Goal: Information Seeking & Learning: Learn about a topic

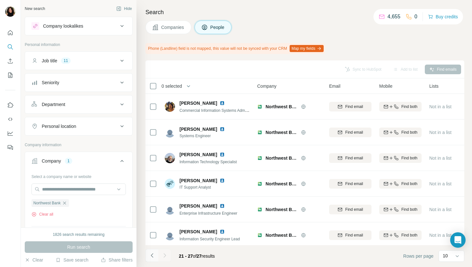
click at [150, 251] on button "Navigate to previous page" at bounding box center [151, 255] width 13 height 13
click at [151, 255] on icon "Navigate to previous page" at bounding box center [152, 255] width 2 height 4
click at [166, 253] on icon "Navigate to next page" at bounding box center [164, 255] width 6 height 6
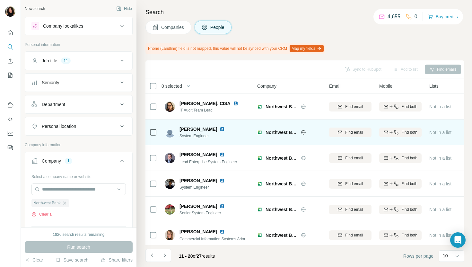
click at [220, 127] on img at bounding box center [222, 128] width 5 height 5
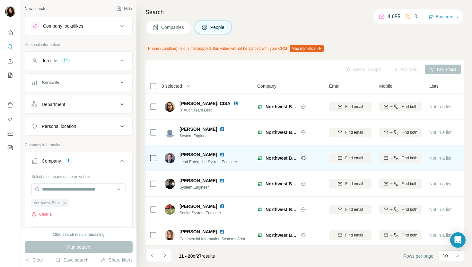
scroll to position [106, 0]
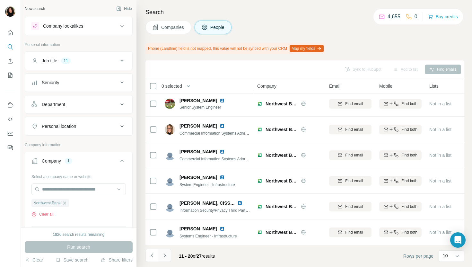
click at [165, 259] on button "Navigate to next page" at bounding box center [164, 255] width 13 height 13
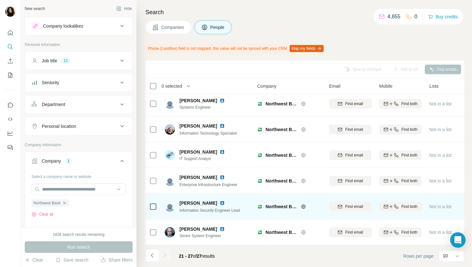
scroll to position [0, 0]
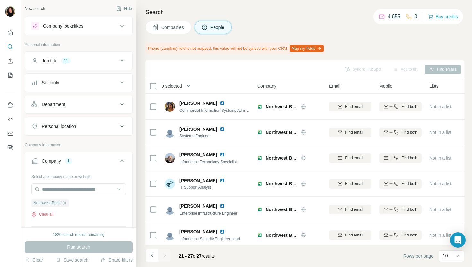
click at [176, 24] on span "Companies" at bounding box center [172, 27] width 23 height 6
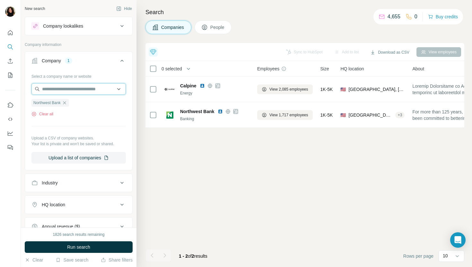
click at [67, 86] on input "text" at bounding box center [78, 89] width 94 height 12
paste input "**********"
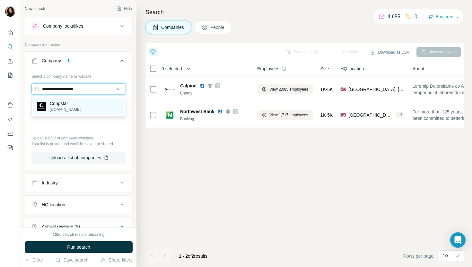
type input "**********"
click at [94, 106] on div "Congstar [DOMAIN_NAME]" at bounding box center [78, 106] width 91 height 17
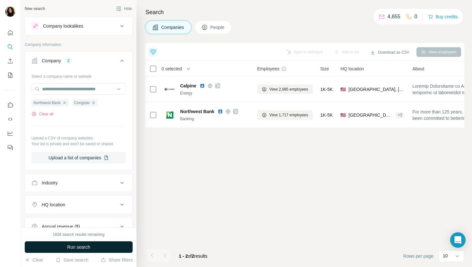
click at [82, 246] on span "Run search" at bounding box center [78, 247] width 23 height 6
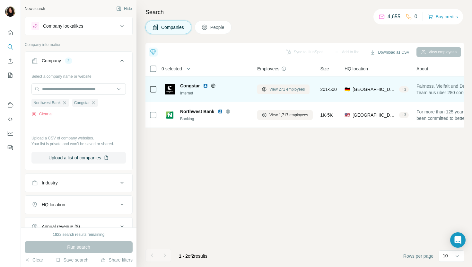
click at [293, 90] on span "View 271 employees" at bounding box center [287, 89] width 36 height 6
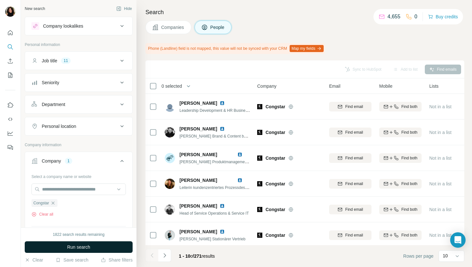
click at [110, 247] on button "Run search" at bounding box center [79, 247] width 108 height 12
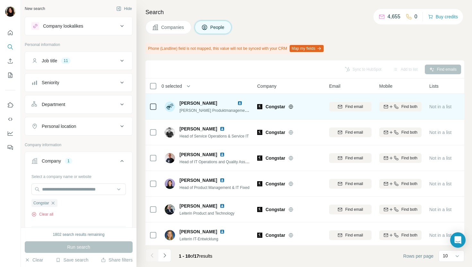
click at [240, 103] on img at bounding box center [239, 102] width 5 height 5
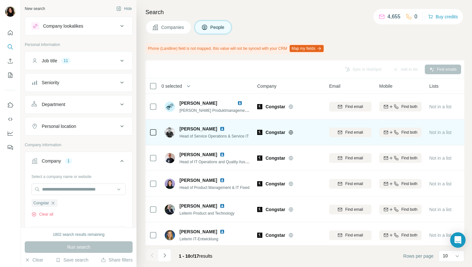
click at [220, 127] on img at bounding box center [222, 128] width 5 height 5
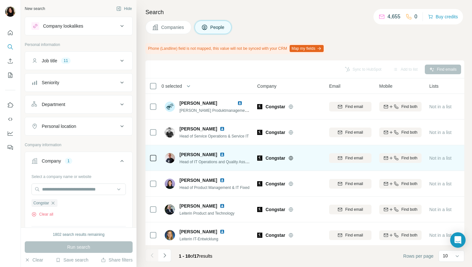
click at [220, 154] on img at bounding box center [222, 154] width 5 height 5
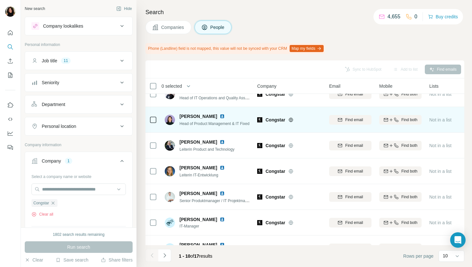
scroll to position [106, 0]
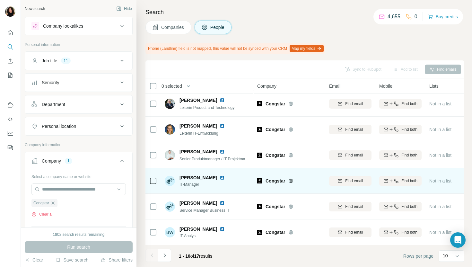
click at [224, 178] on img at bounding box center [222, 177] width 5 height 5
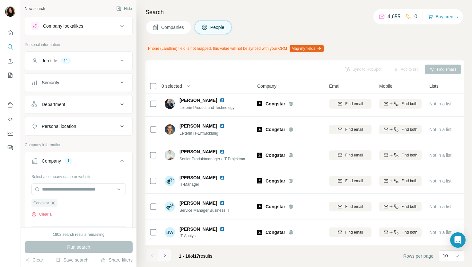
click at [165, 257] on icon "Navigate to next page" at bounding box center [164, 255] width 6 height 6
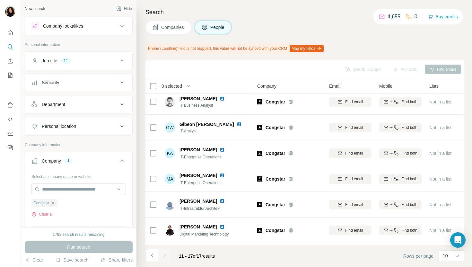
scroll to position [29, 0]
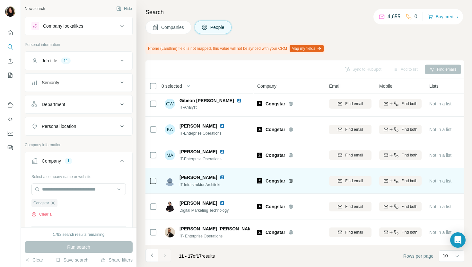
click at [220, 176] on img at bounding box center [222, 177] width 5 height 5
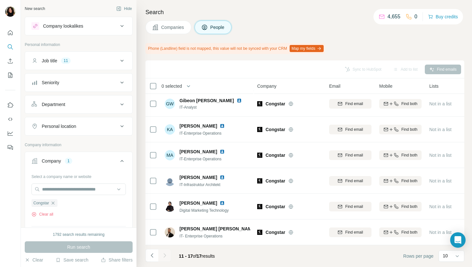
click at [163, 28] on span "Companies" at bounding box center [172, 27] width 23 height 6
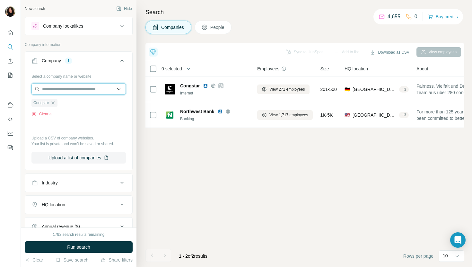
click at [85, 85] on input "text" at bounding box center [78, 89] width 94 height 12
paste input "**********"
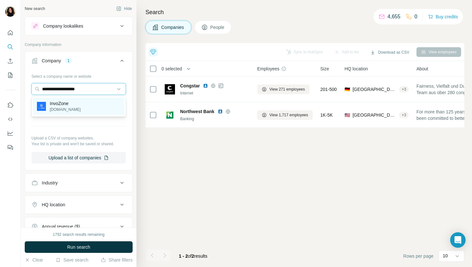
type input "**********"
click at [90, 108] on div "InvoZone [DOMAIN_NAME]" at bounding box center [78, 106] width 91 height 17
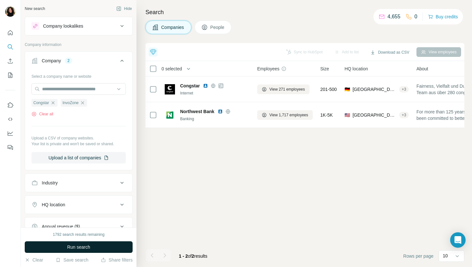
click at [76, 245] on span "Run search" at bounding box center [78, 247] width 23 height 6
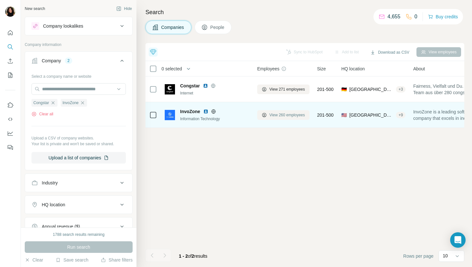
click at [281, 114] on span "View 260 employees" at bounding box center [287, 115] width 36 height 6
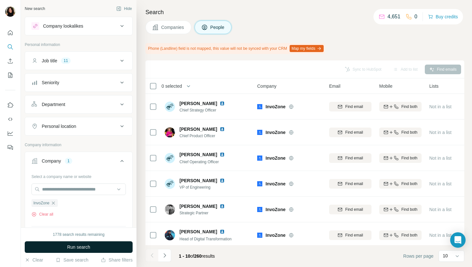
click at [124, 245] on button "Run search" at bounding box center [79, 247] width 108 height 12
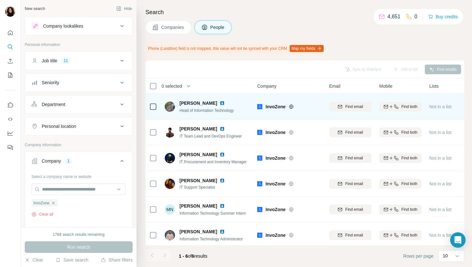
click at [220, 101] on img at bounding box center [222, 102] width 5 height 5
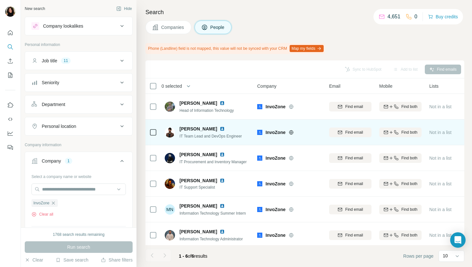
click at [220, 128] on img at bounding box center [222, 128] width 5 height 5
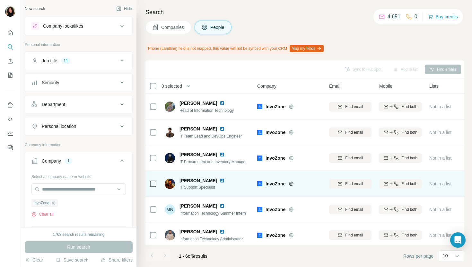
scroll to position [3, 0]
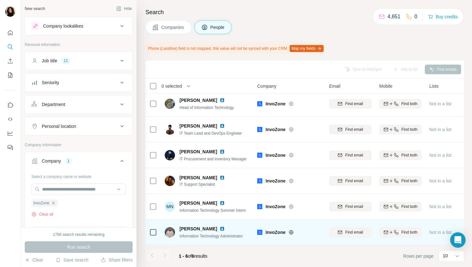
click at [222, 228] on img at bounding box center [222, 228] width 5 height 5
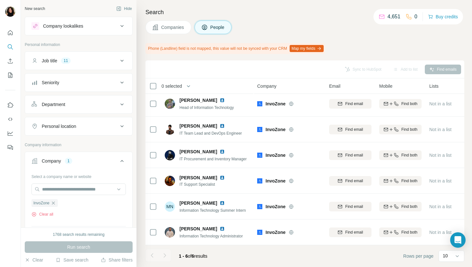
click at [161, 28] on button "Companies" at bounding box center [168, 27] width 46 height 13
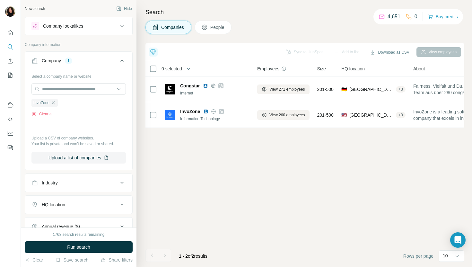
scroll to position [0, 0]
click at [74, 88] on input "text" at bounding box center [78, 89] width 94 height 12
paste input "**********"
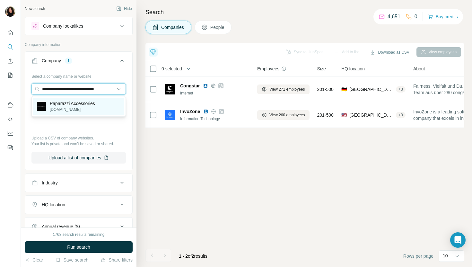
type input "**********"
click at [73, 101] on p "Paparazzi Accessories" at bounding box center [72, 103] width 45 height 6
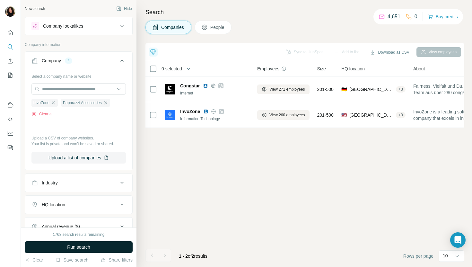
click at [60, 248] on button "Run search" at bounding box center [79, 247] width 108 height 12
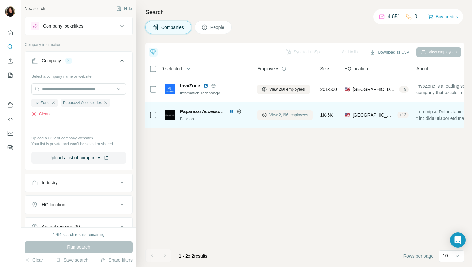
click at [281, 116] on span "View 2,196 employees" at bounding box center [288, 115] width 39 height 6
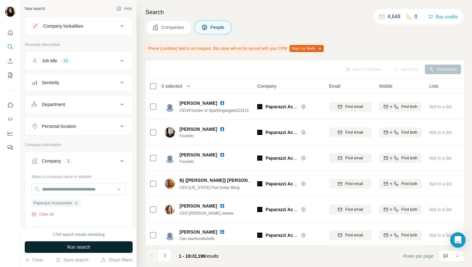
click at [100, 251] on button "Run search" at bounding box center [79, 247] width 108 height 12
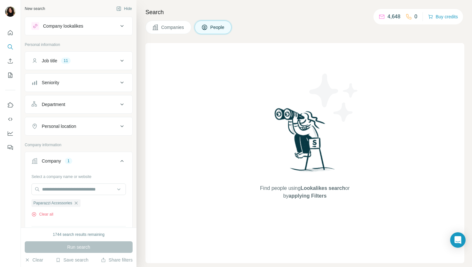
click at [167, 34] on div "Search Companies People Find people using Lookalikes search or by applying Filt…" at bounding box center [303, 133] width 335 height 267
click at [167, 29] on span "Companies" at bounding box center [172, 27] width 23 height 6
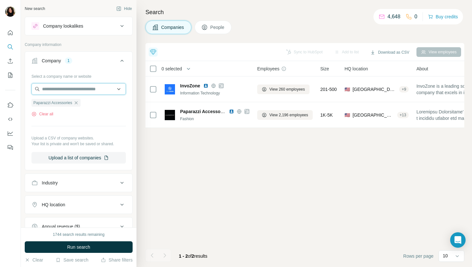
click at [96, 86] on input "text" at bounding box center [78, 89] width 94 height 12
paste input "**********"
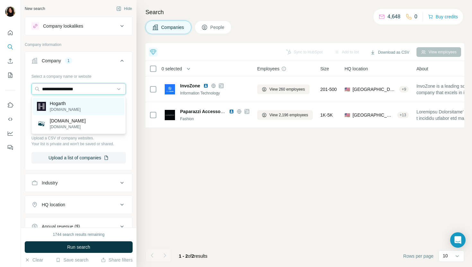
type input "**********"
click at [94, 102] on div "Hogarth [DOMAIN_NAME]" at bounding box center [78, 106] width 91 height 17
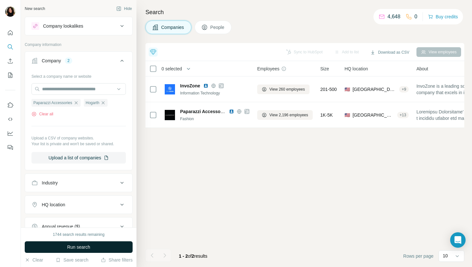
click at [76, 247] on span "Run search" at bounding box center [78, 247] width 23 height 6
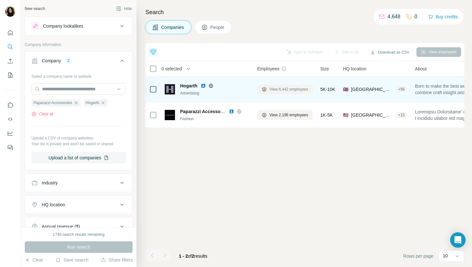
click at [302, 88] on span "View 6,442 employees" at bounding box center [288, 89] width 39 height 6
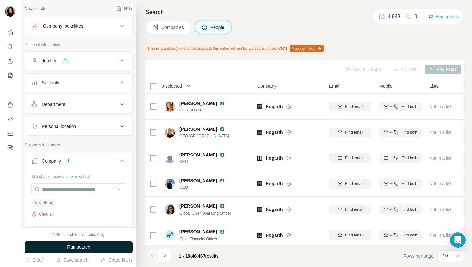
click at [122, 249] on button "Run search" at bounding box center [79, 247] width 108 height 12
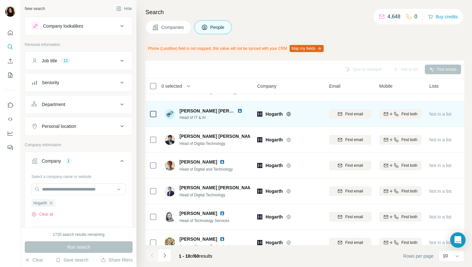
scroll to position [106, 0]
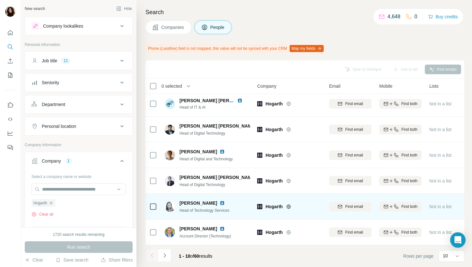
click at [221, 203] on img at bounding box center [222, 202] width 5 height 5
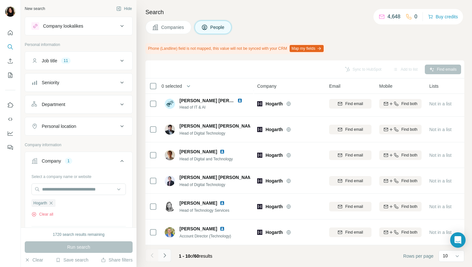
click at [165, 256] on icon "Navigate to next page" at bounding box center [164, 255] width 6 height 6
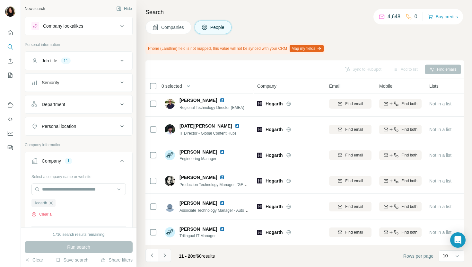
click at [167, 253] on icon "Navigate to next page" at bounding box center [164, 255] width 6 height 6
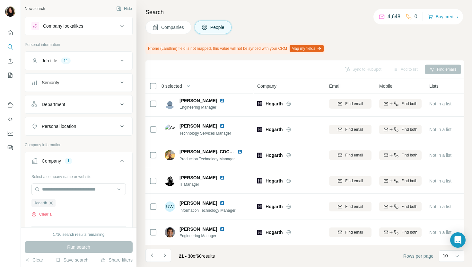
scroll to position [0, 0]
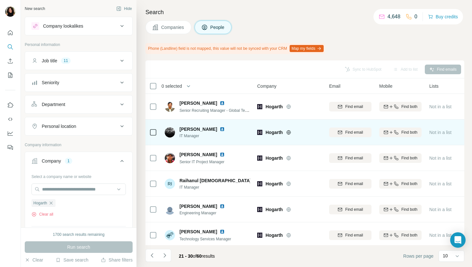
click at [220, 130] on img at bounding box center [222, 128] width 5 height 5
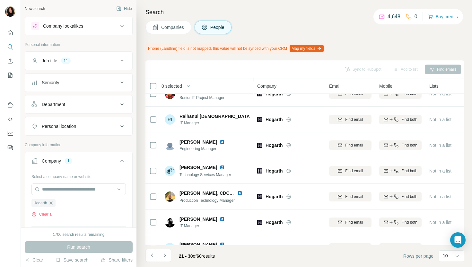
scroll to position [106, 0]
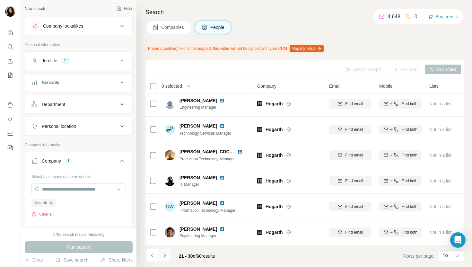
click at [166, 256] on icon "Navigate to next page" at bounding box center [164, 255] width 6 height 6
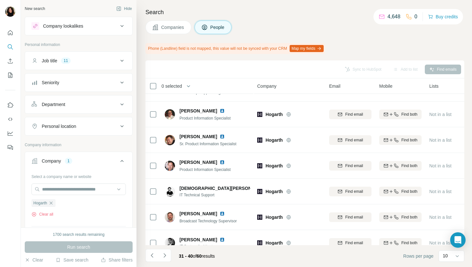
scroll to position [0, 0]
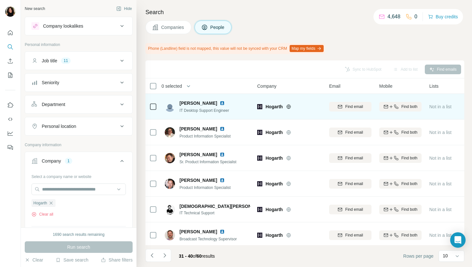
click at [220, 103] on img at bounding box center [222, 102] width 5 height 5
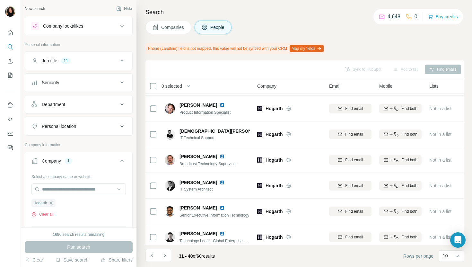
scroll to position [106, 0]
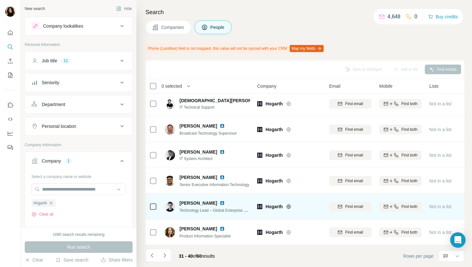
click at [225, 201] on img at bounding box center [222, 202] width 5 height 5
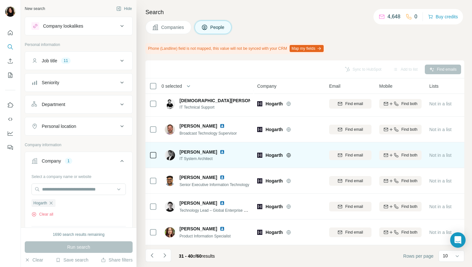
click at [220, 150] on img at bounding box center [222, 151] width 5 height 5
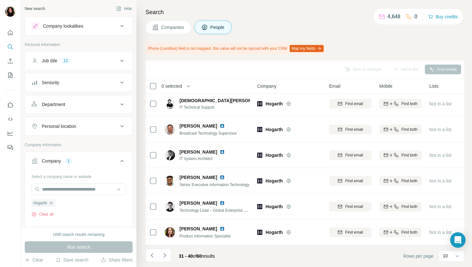
click at [167, 253] on icon "Navigate to next page" at bounding box center [164, 255] width 6 height 6
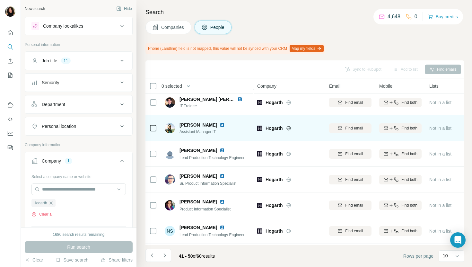
scroll to position [59, 0]
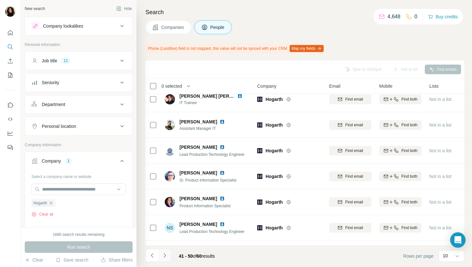
click at [169, 255] on button "Navigate to next page" at bounding box center [164, 255] width 13 height 13
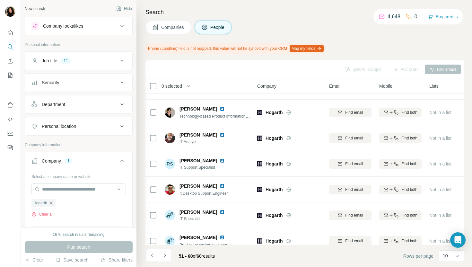
scroll to position [0, 0]
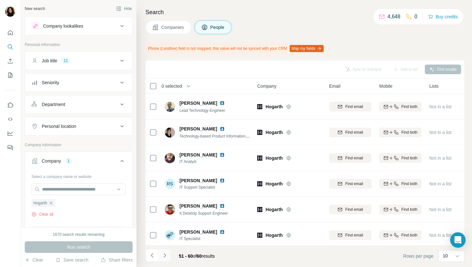
click at [166, 257] on icon "Navigate to next page" at bounding box center [164, 255] width 6 height 6
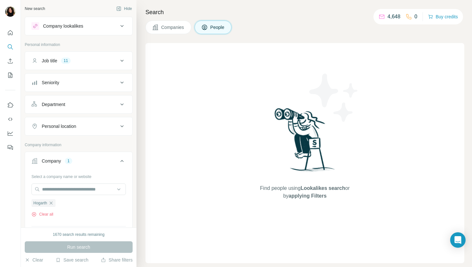
click at [179, 25] on span "Companies" at bounding box center [172, 27] width 23 height 6
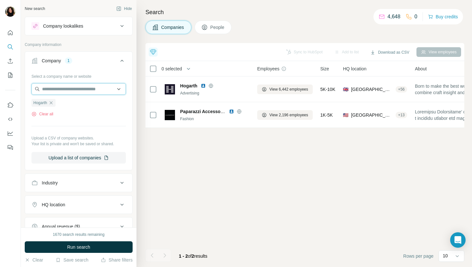
click at [87, 91] on input "text" at bounding box center [78, 89] width 94 height 12
paste input "**********"
type input "**********"
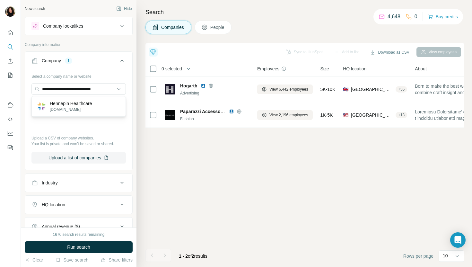
click at [99, 101] on div "Hennepin Healthcare [DOMAIN_NAME]" at bounding box center [78, 106] width 91 height 17
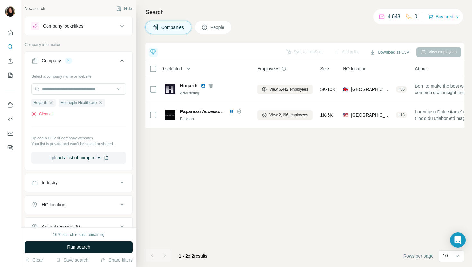
click at [91, 247] on button "Run search" at bounding box center [79, 247] width 108 height 12
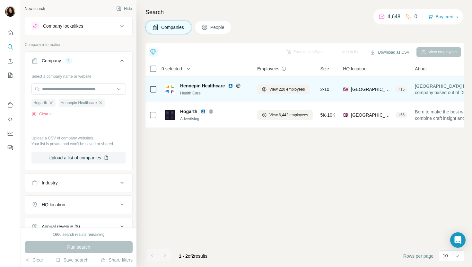
click at [232, 86] on img at bounding box center [230, 85] width 5 height 5
click at [274, 90] on span "View 220 employees" at bounding box center [287, 89] width 36 height 6
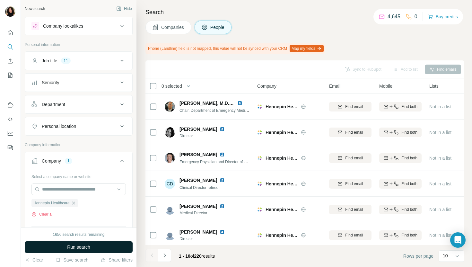
click at [112, 247] on button "Run search" at bounding box center [79, 247] width 108 height 12
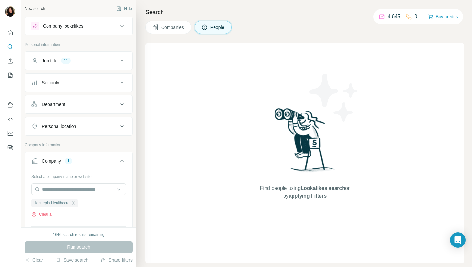
click at [166, 27] on span "Companies" at bounding box center [172, 27] width 23 height 6
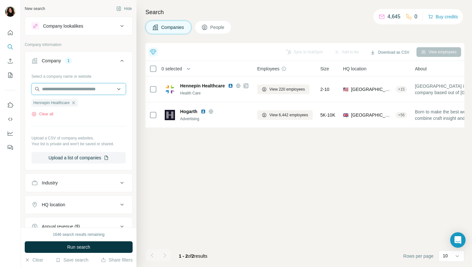
click at [83, 92] on input "text" at bounding box center [78, 89] width 94 height 12
paste input "**********"
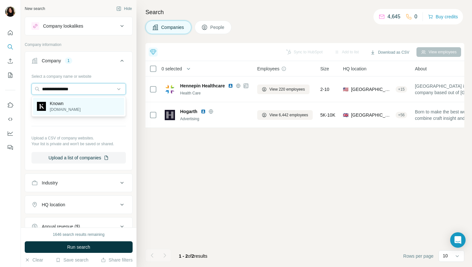
type input "**********"
click at [93, 102] on div "Known [DOMAIN_NAME]" at bounding box center [78, 106] width 91 height 17
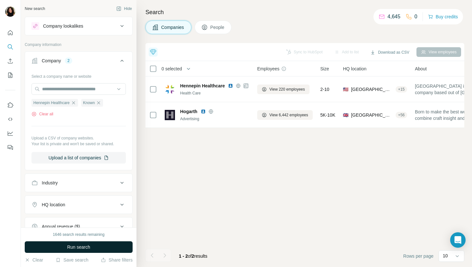
click at [74, 245] on span "Run search" at bounding box center [78, 247] width 23 height 6
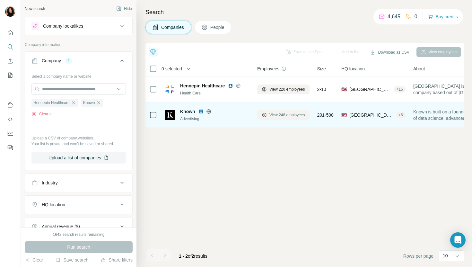
click at [280, 112] on span "View 246 employees" at bounding box center [287, 115] width 36 height 6
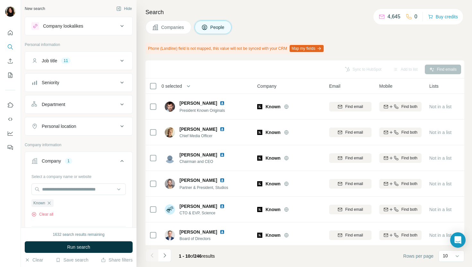
click at [171, 30] on span "Companies" at bounding box center [172, 27] width 23 height 6
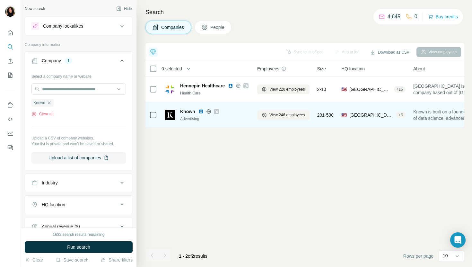
click at [201, 111] on img at bounding box center [200, 111] width 5 height 5
click at [277, 113] on span "View 246 employees" at bounding box center [287, 115] width 36 height 6
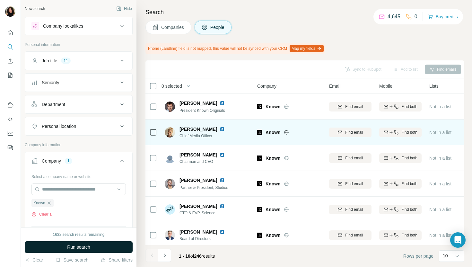
click at [68, 247] on span "Run search" at bounding box center [78, 247] width 23 height 6
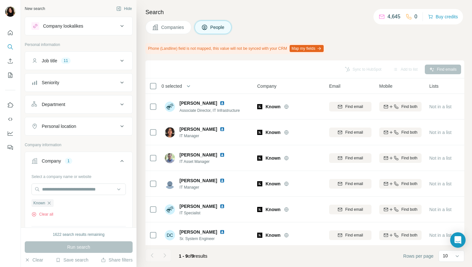
click at [169, 22] on button "Companies" at bounding box center [168, 27] width 46 height 13
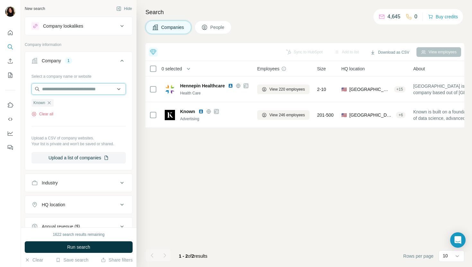
click at [80, 89] on input "text" at bounding box center [78, 89] width 94 height 12
paste input "**********"
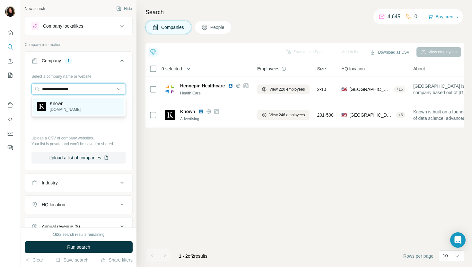
type input "**********"
click at [71, 108] on div "Known [DOMAIN_NAME]" at bounding box center [78, 106] width 91 height 17
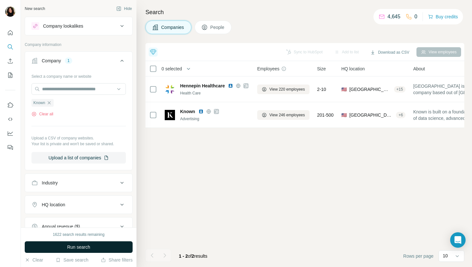
click at [69, 244] on span "Run search" at bounding box center [78, 247] width 23 height 6
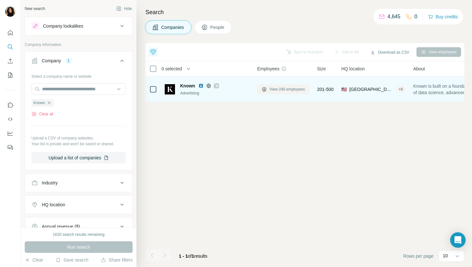
click at [280, 92] on button "View 246 employees" at bounding box center [283, 89] width 52 height 10
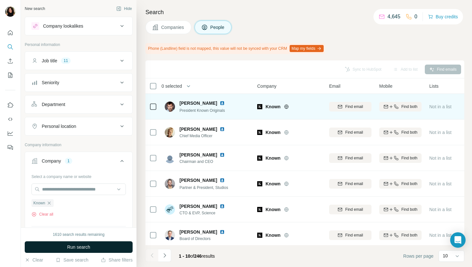
click at [86, 248] on span "Run search" at bounding box center [78, 247] width 23 height 6
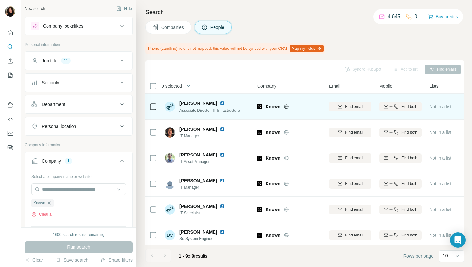
click at [220, 103] on img at bounding box center [222, 102] width 5 height 5
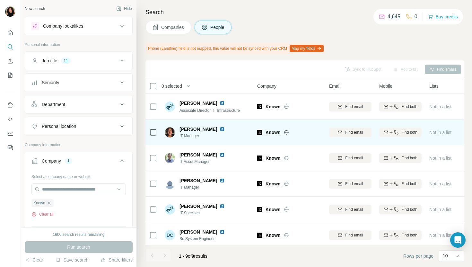
click at [222, 126] on img at bounding box center [222, 128] width 5 height 5
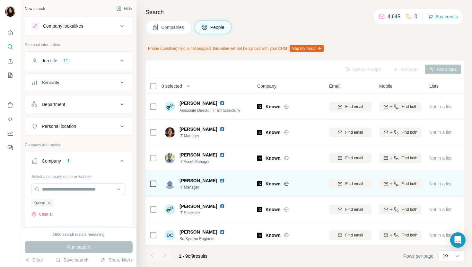
click at [220, 179] on img at bounding box center [222, 180] width 5 height 5
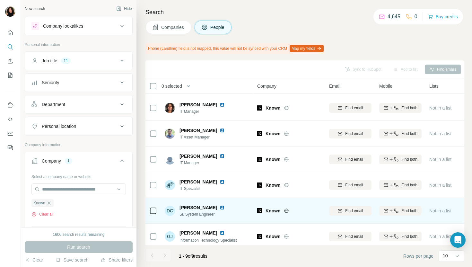
click at [221, 208] on img at bounding box center [222, 207] width 5 height 5
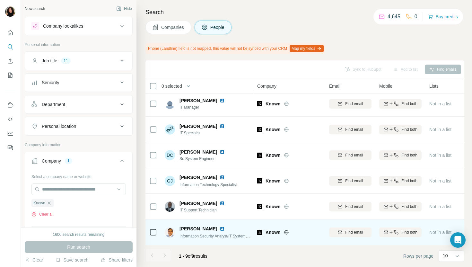
click at [220, 228] on img at bounding box center [222, 228] width 5 height 5
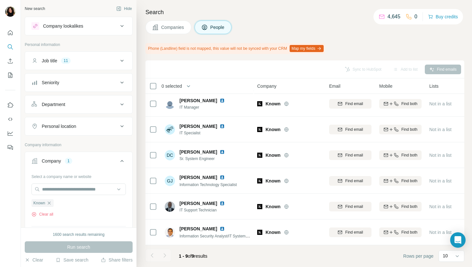
click at [162, 30] on button "Companies" at bounding box center [168, 27] width 46 height 13
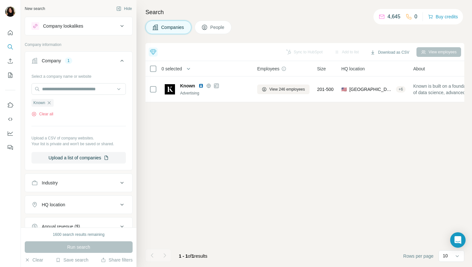
scroll to position [0, 0]
click at [96, 83] on input "text" at bounding box center [78, 89] width 94 height 12
paste input "**********"
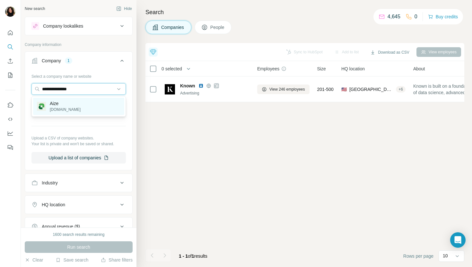
type input "**********"
click at [76, 102] on div "[PERSON_NAME][DOMAIN_NAME]" at bounding box center [78, 106] width 91 height 17
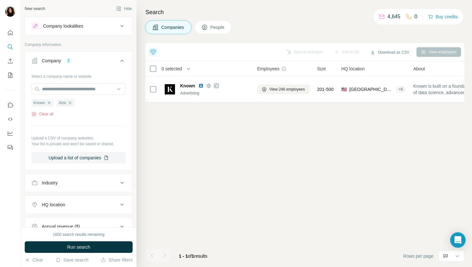
click at [85, 246] on span "Run search" at bounding box center [78, 247] width 23 height 6
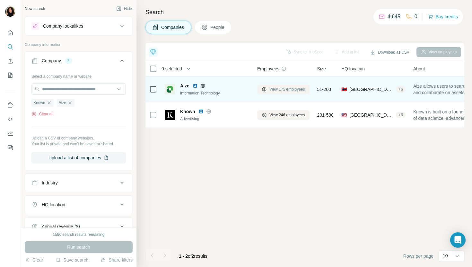
click at [282, 91] on span "View 175 employees" at bounding box center [287, 89] width 36 height 6
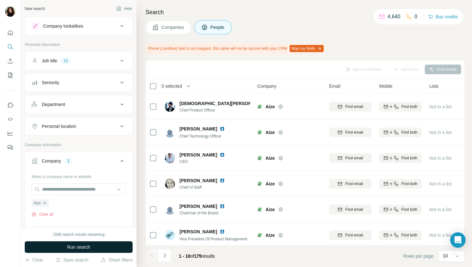
click at [72, 247] on span "Run search" at bounding box center [78, 247] width 23 height 6
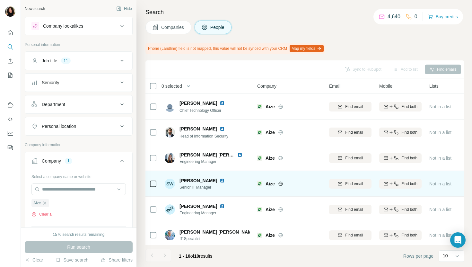
click at [220, 179] on img at bounding box center [222, 180] width 5 height 5
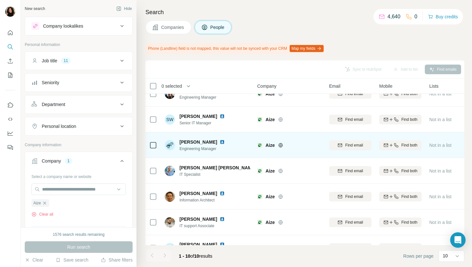
scroll to position [106, 0]
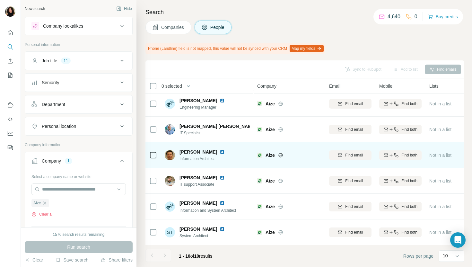
click at [225, 152] on img at bounding box center [222, 151] width 5 height 5
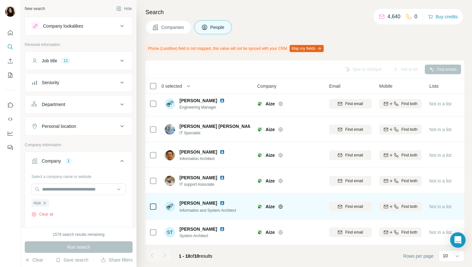
click at [220, 203] on img at bounding box center [222, 202] width 5 height 5
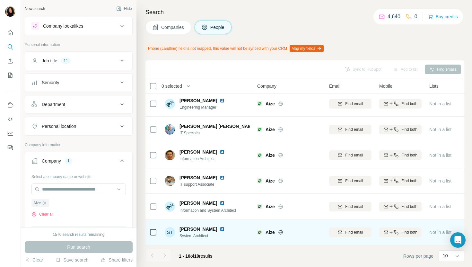
click at [222, 226] on img at bounding box center [222, 228] width 5 height 5
